Goal: Task Accomplishment & Management: Manage account settings

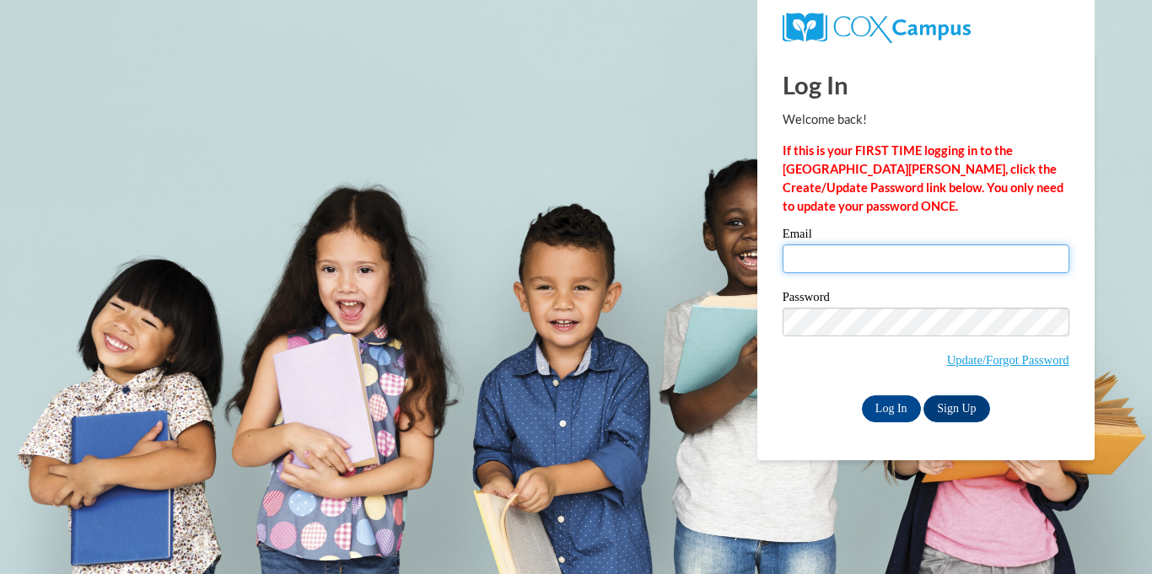
drag, startPoint x: 0, startPoint y: 0, endPoint x: 957, endPoint y: 272, distance: 995.1
click at [961, 261] on input "Email" at bounding box center [926, 259] width 287 height 29
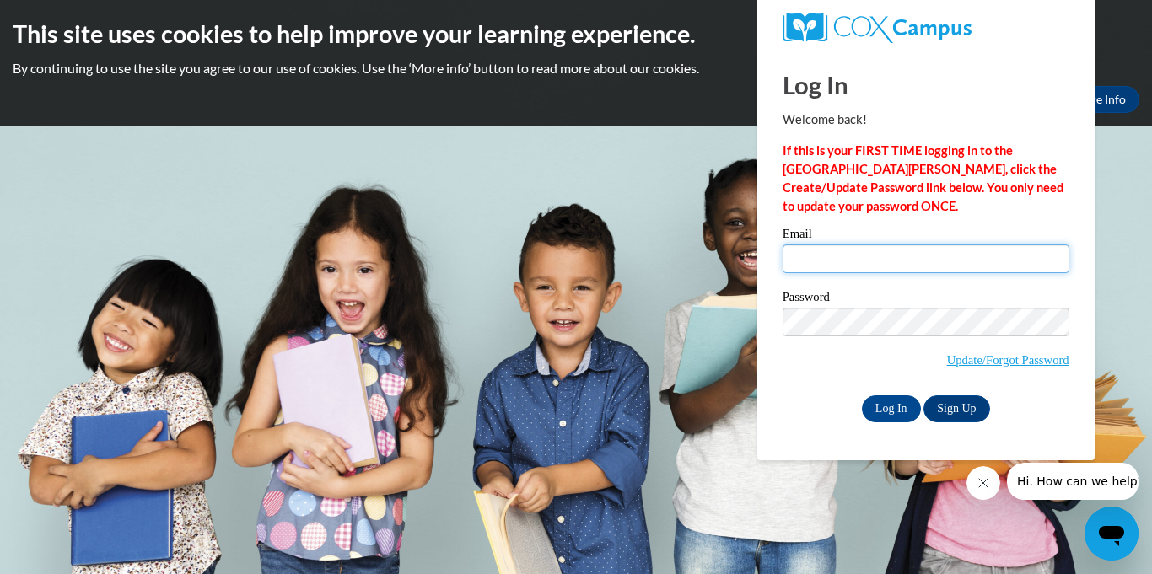
type input "[EMAIL_ADDRESS][DOMAIN_NAME]"
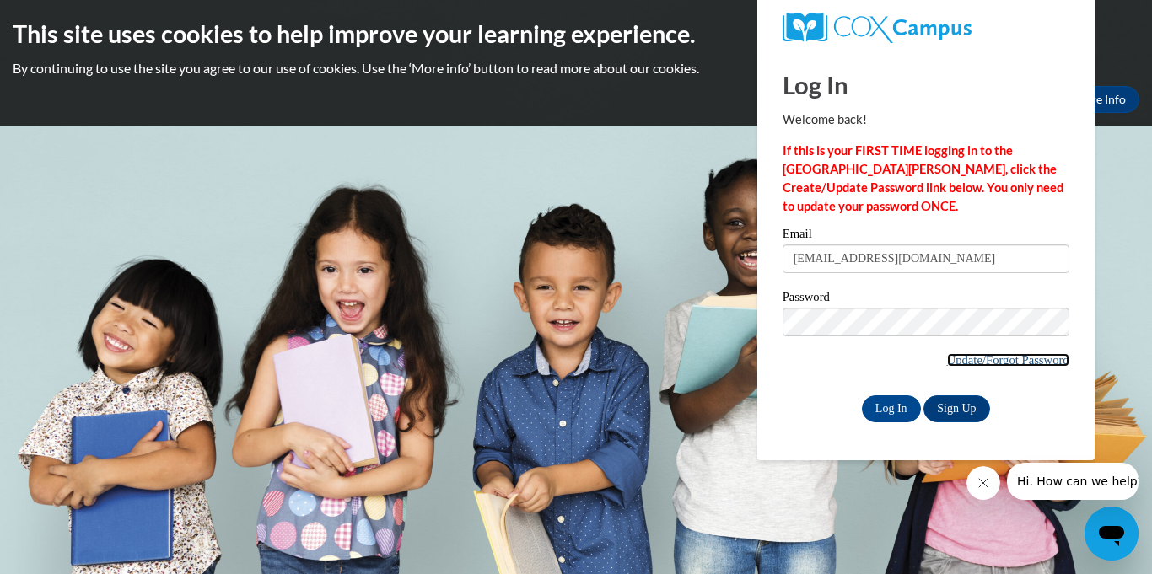
click at [998, 361] on link "Update/Forgot Password" at bounding box center [1008, 359] width 122 height 13
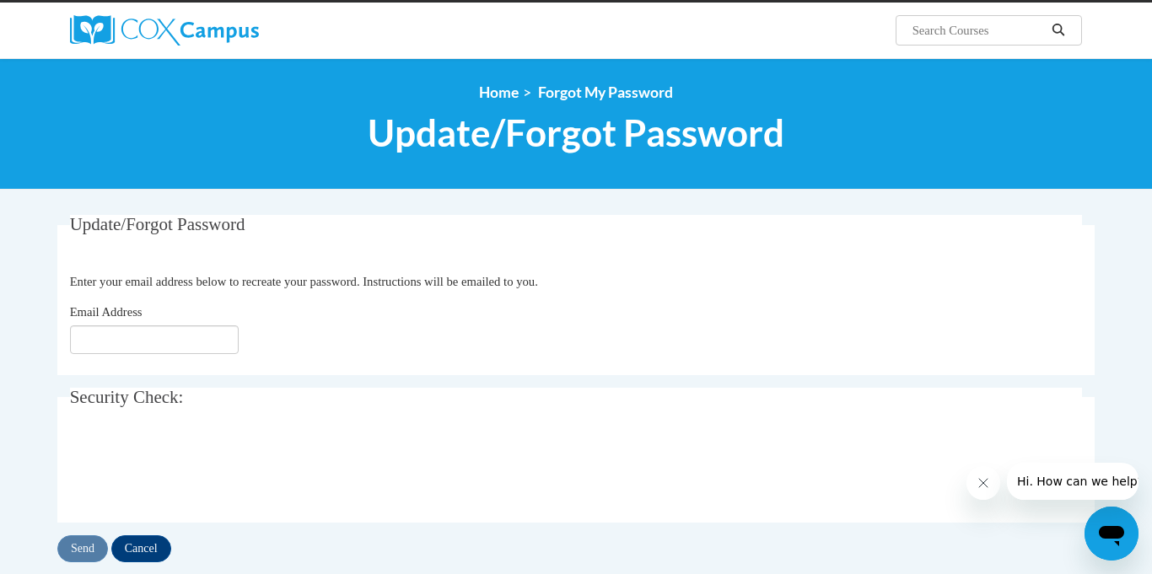
scroll to position [171, 0]
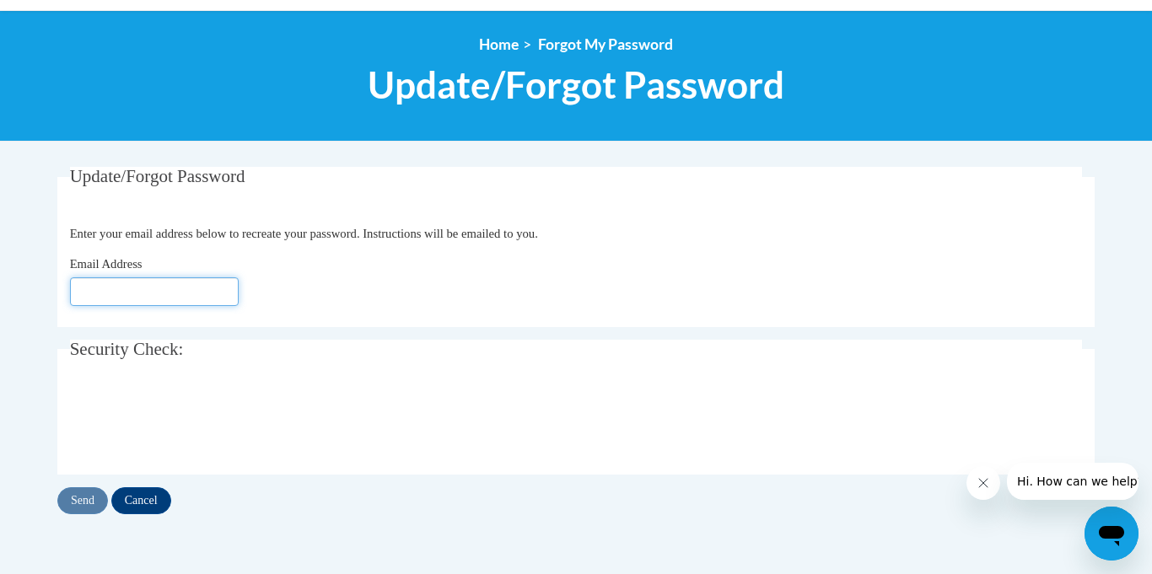
click at [135, 281] on input "Email Address" at bounding box center [154, 291] width 169 height 29
type input "[EMAIL_ADDRESS][DOMAIN_NAME]"
click at [90, 501] on input "Send" at bounding box center [82, 501] width 51 height 27
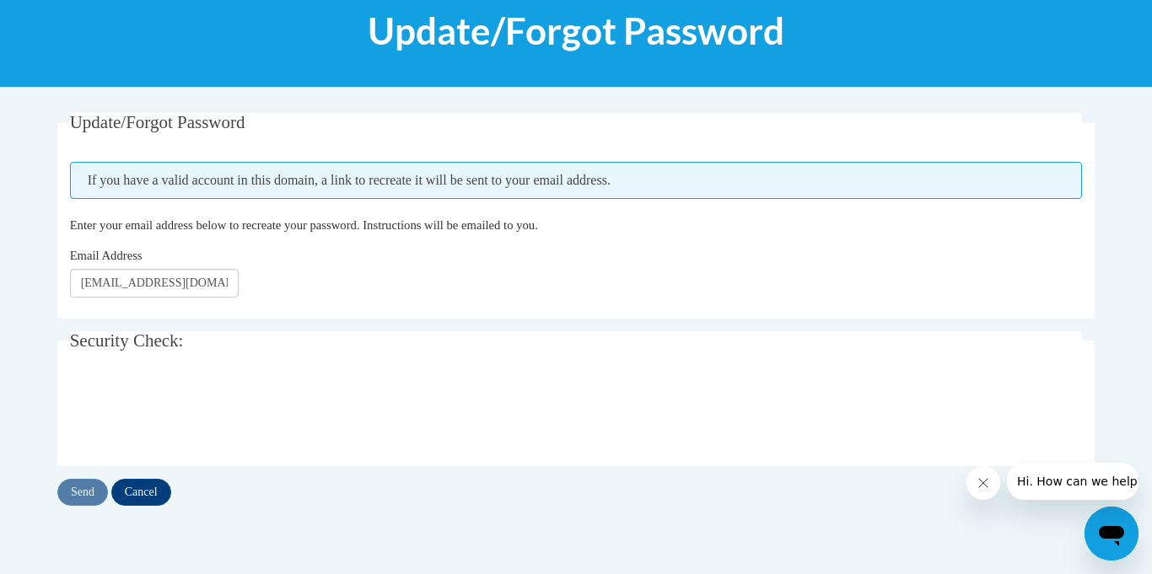
scroll to position [247, 0]
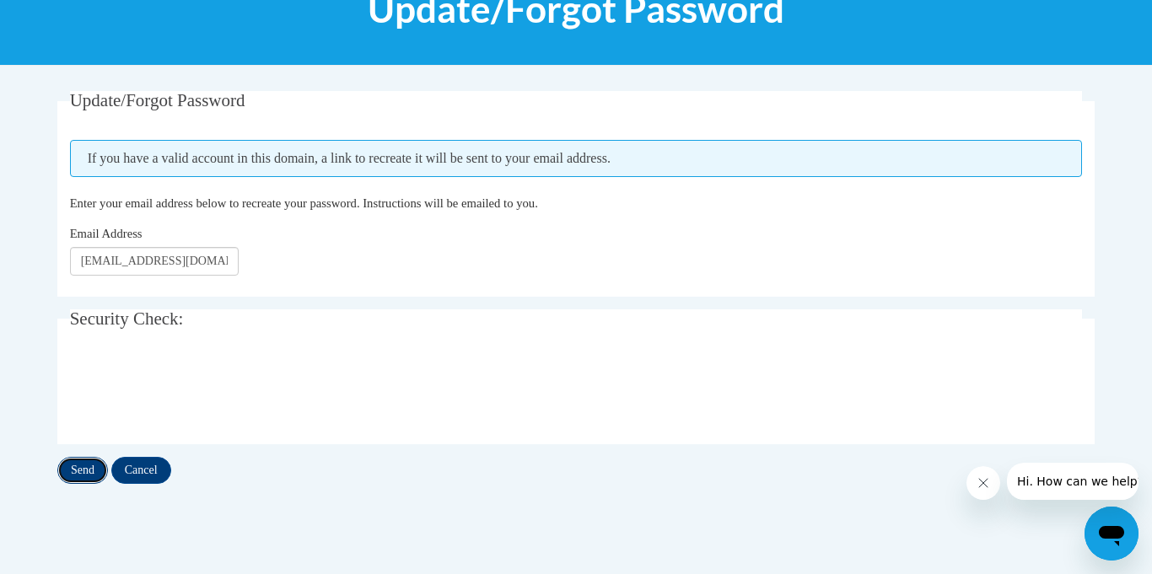
click at [73, 477] on input "Send" at bounding box center [82, 470] width 51 height 27
